Goal: Task Accomplishment & Management: Use online tool/utility

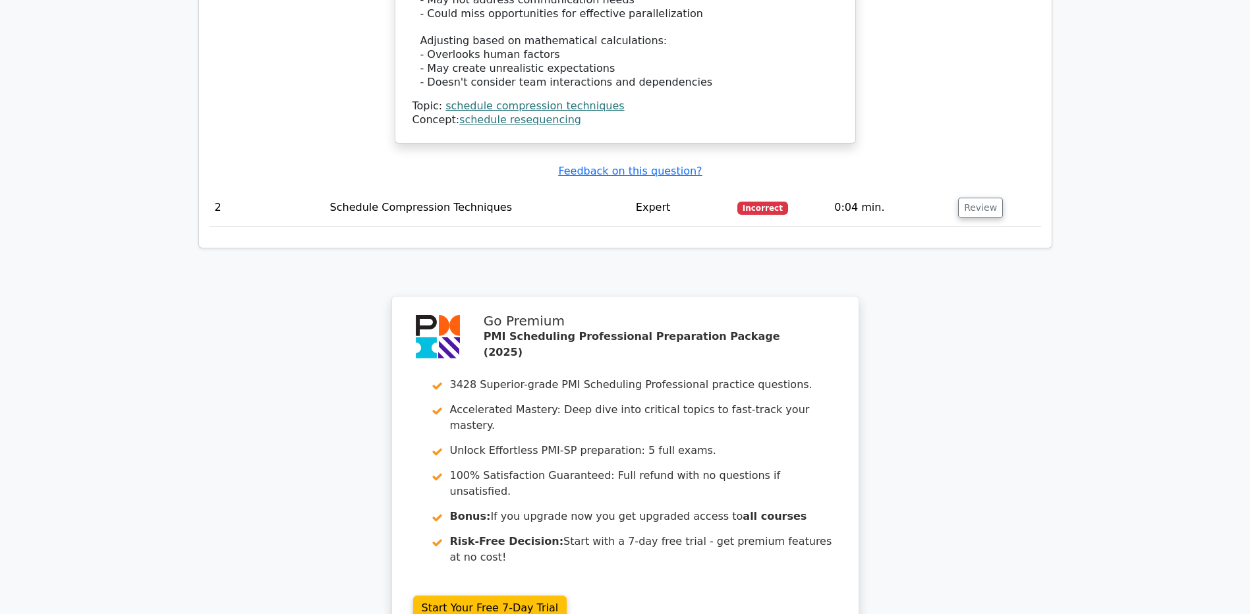
scroll to position [1904, 0]
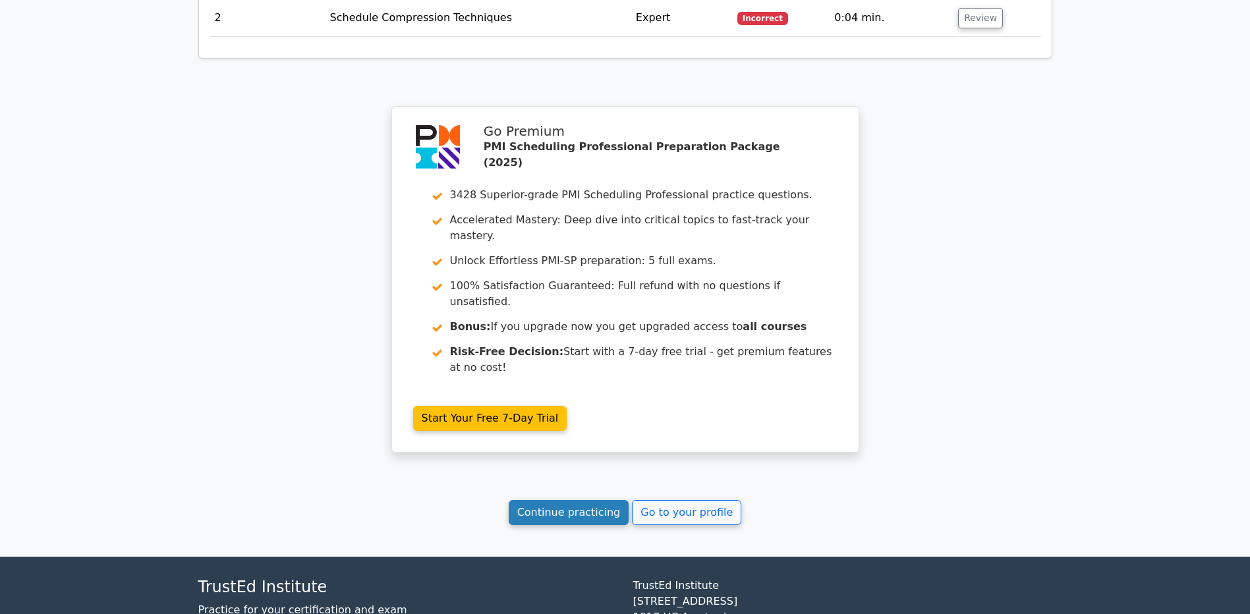
click at [595, 500] on link "Continue practicing" at bounding box center [569, 512] width 121 height 25
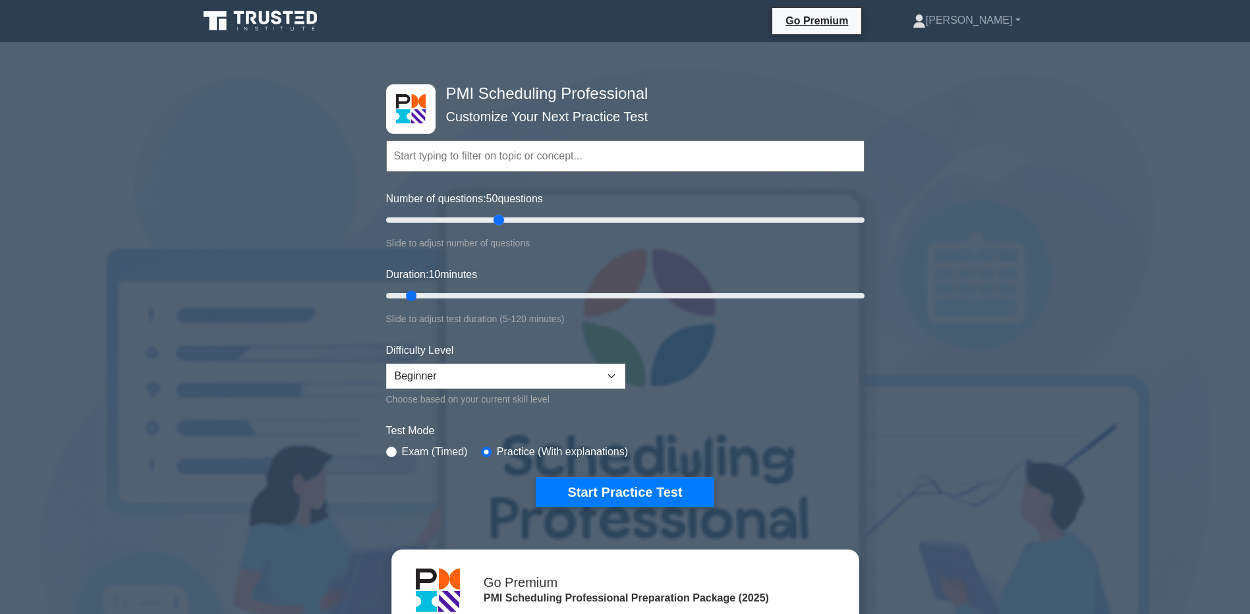
drag, startPoint x: 402, startPoint y: 219, endPoint x: 497, endPoint y: 218, distance: 94.9
click at [497, 218] on input "Number of questions: 50 questions" at bounding box center [625, 220] width 479 height 16
drag, startPoint x: 500, startPoint y: 223, endPoint x: 442, endPoint y: 231, distance: 57.9
type input "25"
click at [442, 228] on input "Number of questions: 25 questions" at bounding box center [625, 220] width 479 height 16
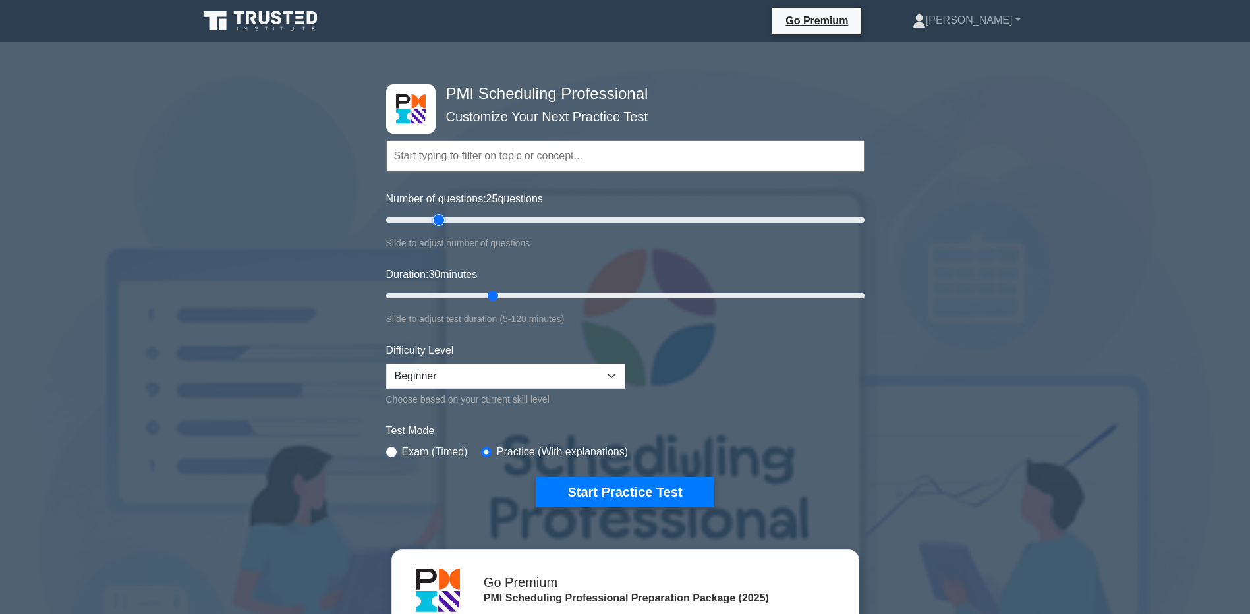
drag, startPoint x: 407, startPoint y: 295, endPoint x: 498, endPoint y: 294, distance: 91.0
type input "30"
click at [498, 294] on input "Duration: 30 minutes" at bounding box center [625, 296] width 479 height 16
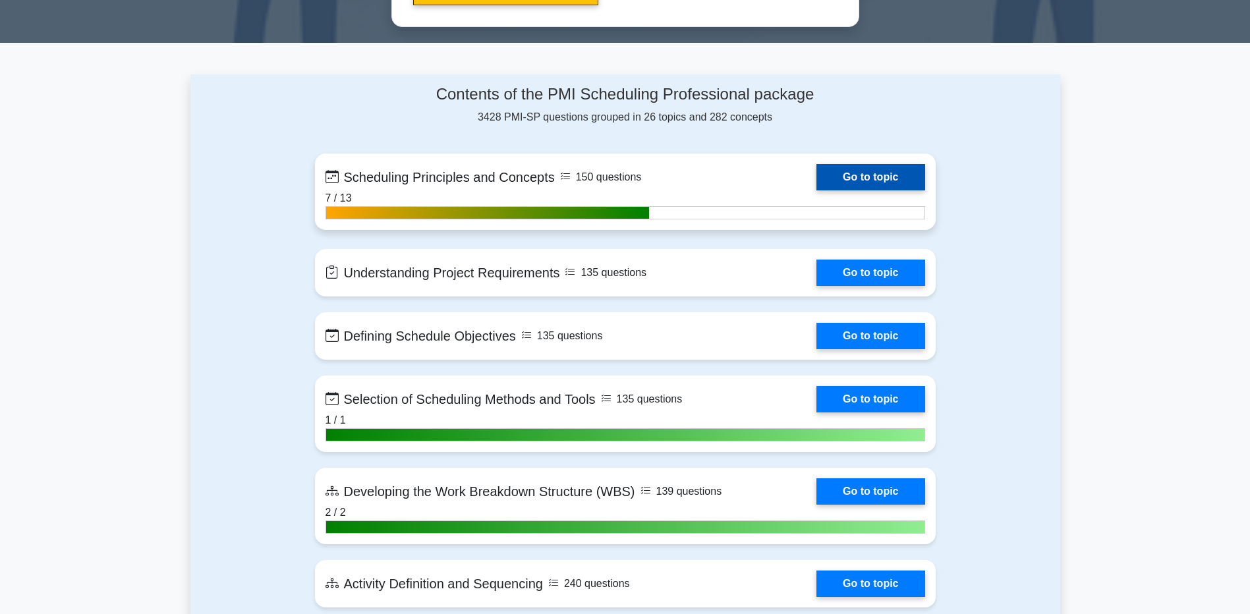
scroll to position [923, 0]
